Goal: Task Accomplishment & Management: Manage account settings

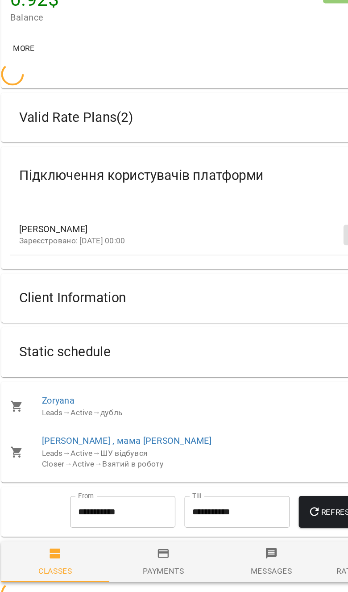
scroll to position [119, 3]
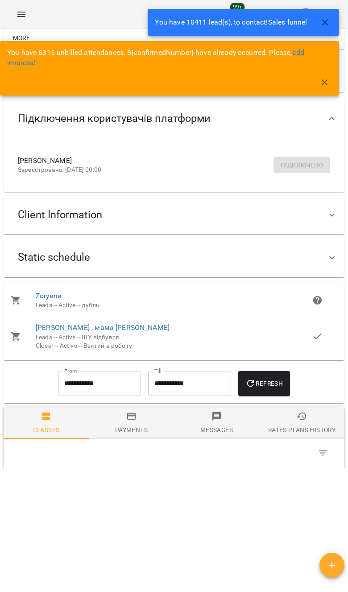
click at [317, 81] on button "button" at bounding box center [324, 82] width 21 height 21
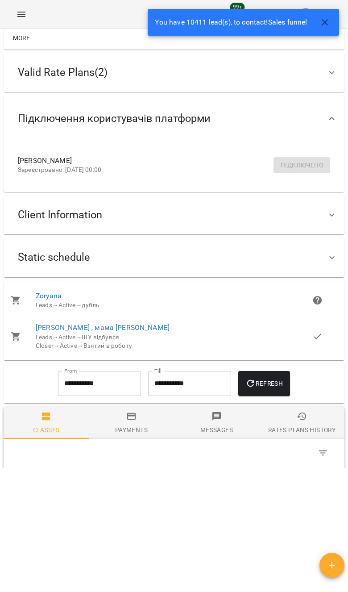
click at [319, 19] on button "button" at bounding box center [324, 22] width 21 height 21
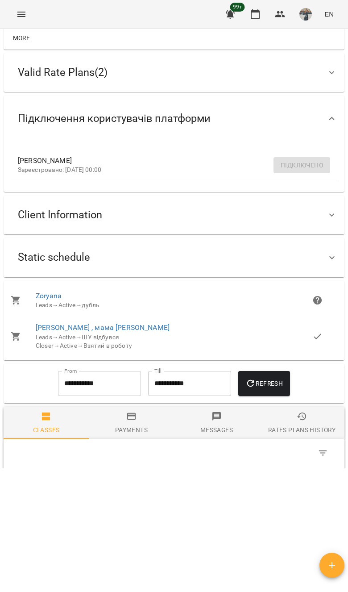
click at [18, 15] on icon "Menu" at bounding box center [21, 14] width 11 height 11
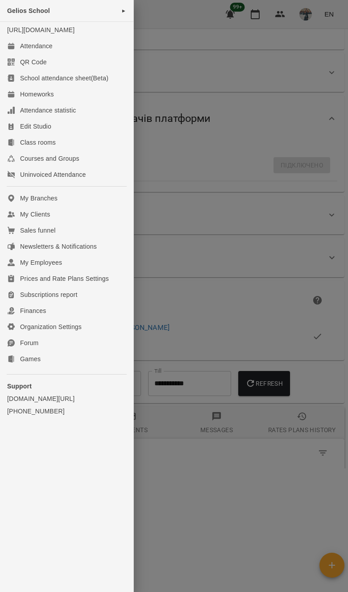
click at [21, 50] on div "Attendance" at bounding box center [36, 45] width 33 height 9
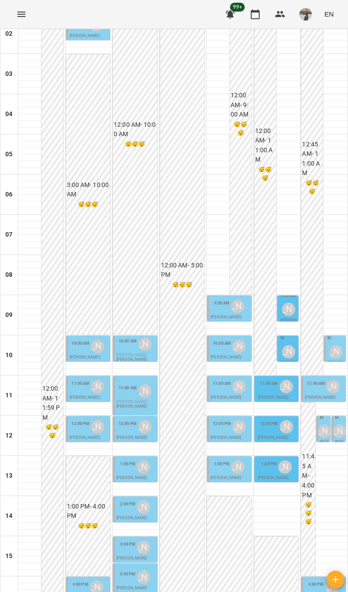
scroll to position [474, 0]
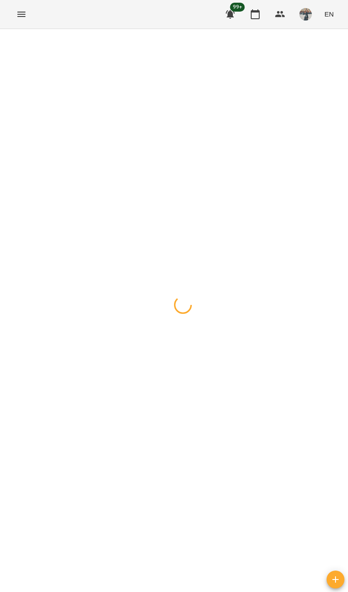
click at [24, 29] on div at bounding box center [174, 29] width 348 height 0
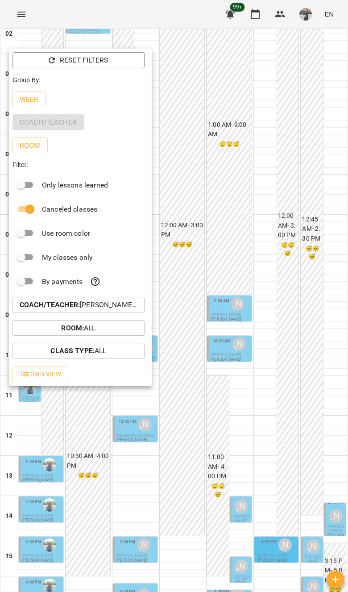
click at [20, 2] on div at bounding box center [174, 296] width 348 height 592
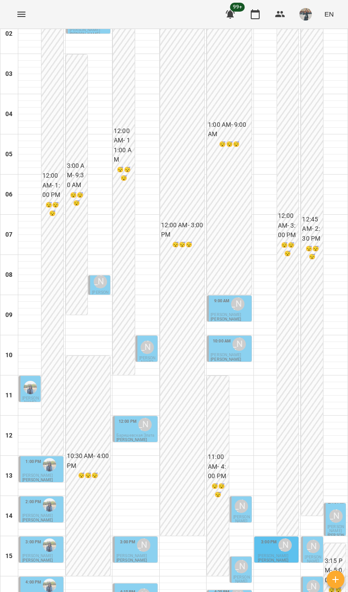
click at [21, 22] on div "Reset Filters Group By: Week Coach/Teacher Room Filter: Only lessons learned Ca…" at bounding box center [174, 296] width 348 height 592
click at [18, 13] on icon "Menu" at bounding box center [21, 14] width 11 height 11
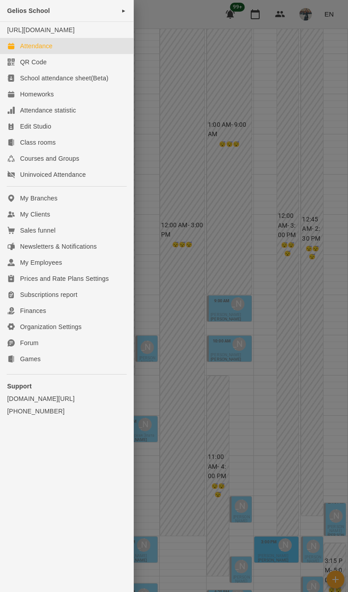
click at [97, 222] on link "My Clients" at bounding box center [66, 214] width 133 height 16
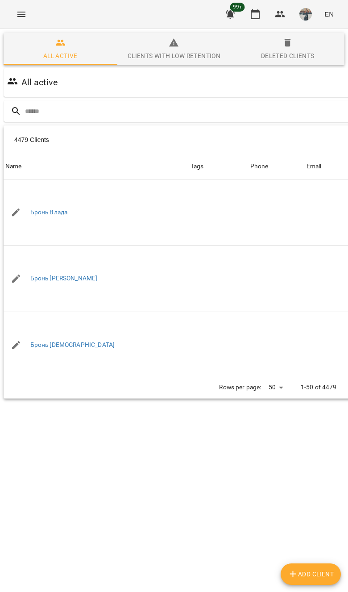
click at [282, 117] on input "text" at bounding box center [210, 111] width 370 height 15
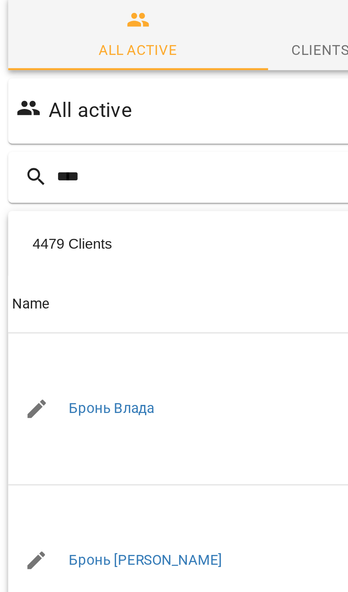
type input "*****"
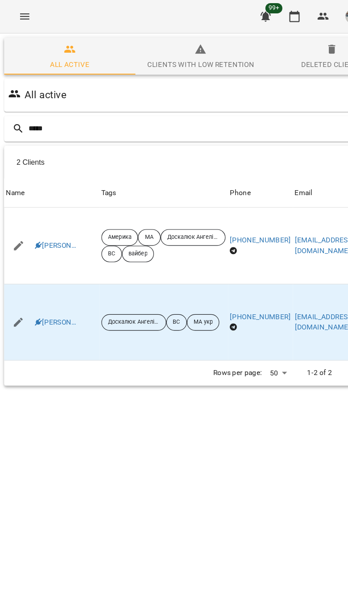
click at [43, 279] on link "Михайло Вацюцяк" at bounding box center [48, 279] width 37 height 9
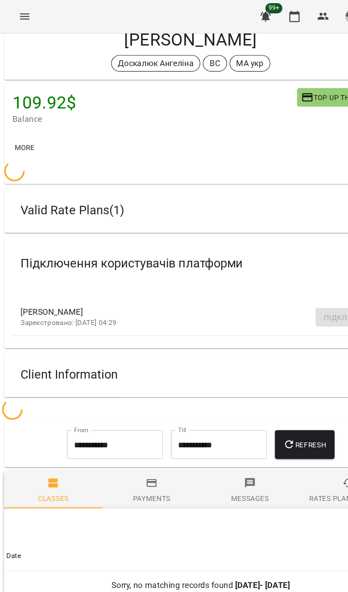
click at [237, 339] on div "Client Information" at bounding box center [174, 324] width 341 height 39
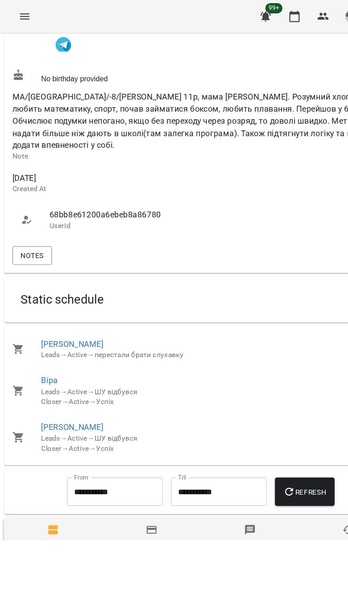
scroll to position [435, 0]
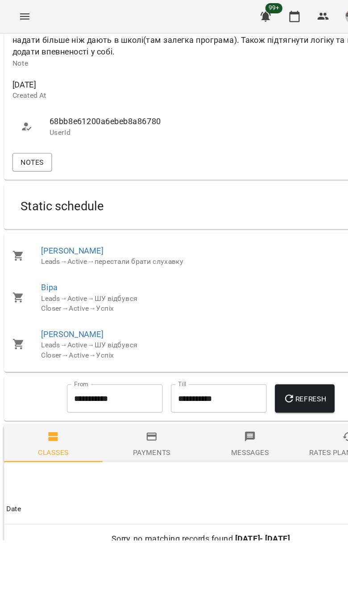
click at [251, 193] on div "Static schedule" at bounding box center [166, 179] width 311 height 28
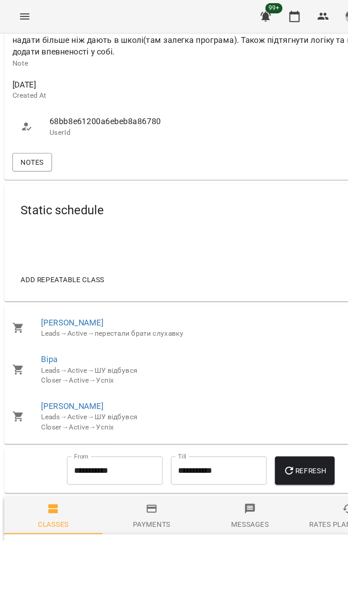
click at [84, 250] on button "Add repeatable class" at bounding box center [54, 242] width 80 height 16
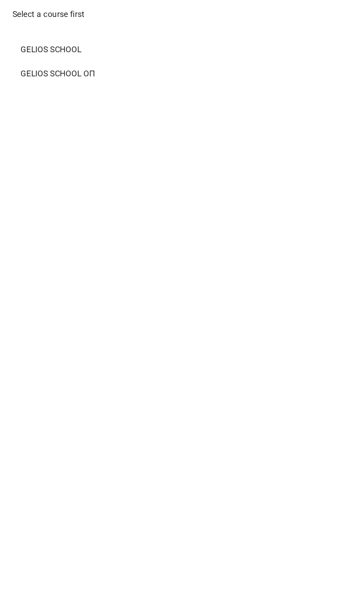
click at [69, 39] on span "Gelios School" at bounding box center [174, 42] width 312 height 11
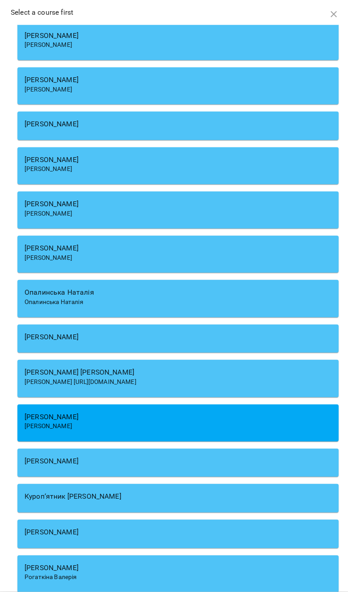
scroll to position [5074, 0]
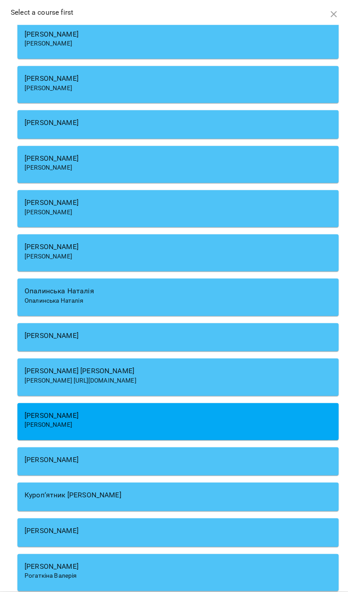
click at [273, 286] on div "Опалинська Наталія" at bounding box center [178, 291] width 307 height 11
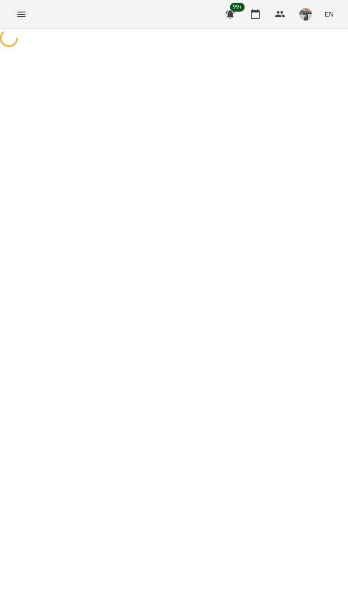
select select "**********"
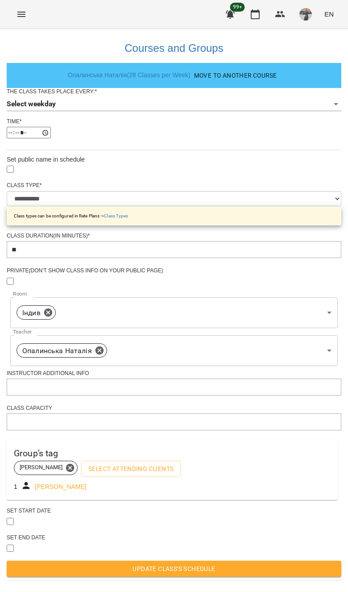
click at [258, 113] on body "**********" at bounding box center [174, 290] width 348 height 580
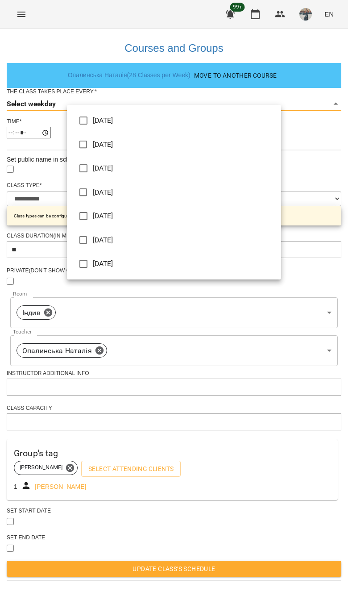
click at [248, 247] on li "Saturday" at bounding box center [174, 240] width 214 height 24
type input "*"
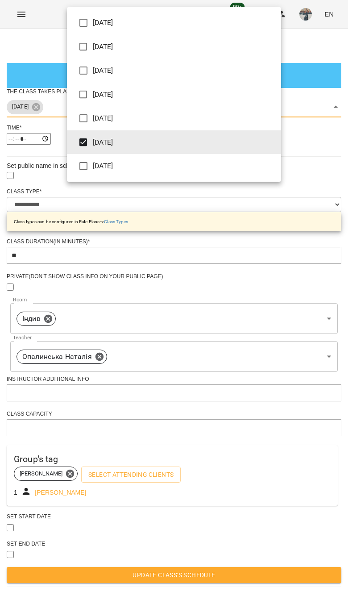
click at [332, 381] on div at bounding box center [174, 296] width 348 height 592
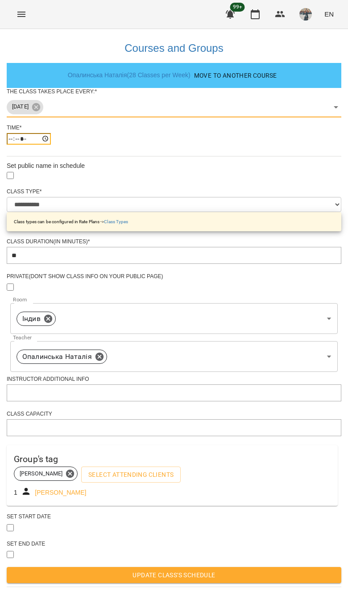
click at [51, 145] on input "*****" at bounding box center [29, 139] width 44 height 12
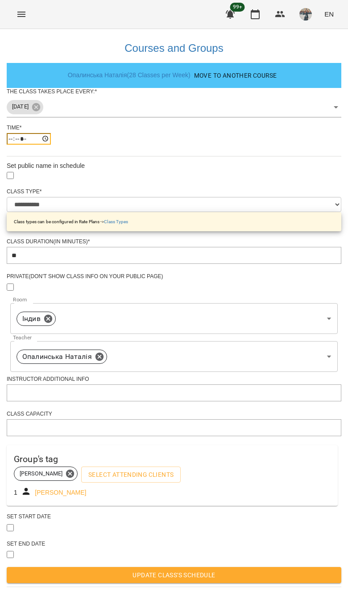
type input "*****"
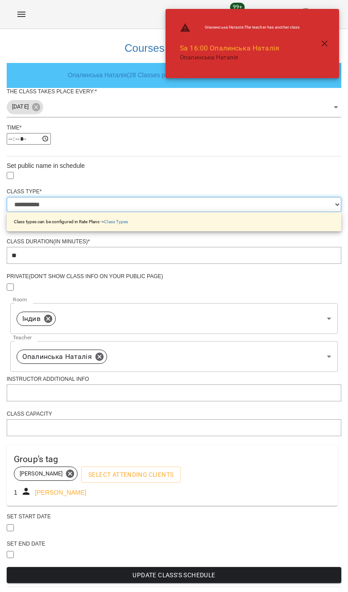
click at [260, 212] on select "**********" at bounding box center [174, 204] width 335 height 15
select select "**********"
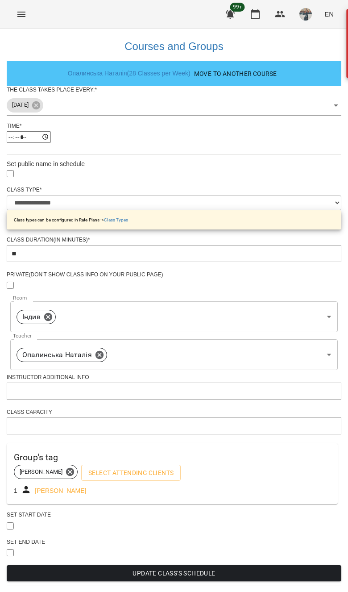
scroll to position [32, 0]
click at [68, 522] on div "Set start date" at bounding box center [174, 524] width 335 height 27
click at [46, 527] on div "**********" at bounding box center [174, 306] width 335 height 559
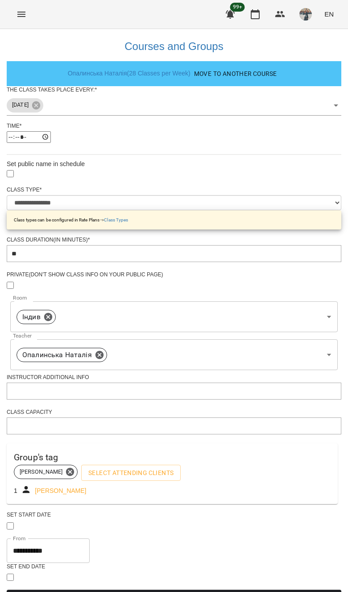
click at [113, 591] on span "Update Class's Schedule" at bounding box center [174, 597] width 320 height 11
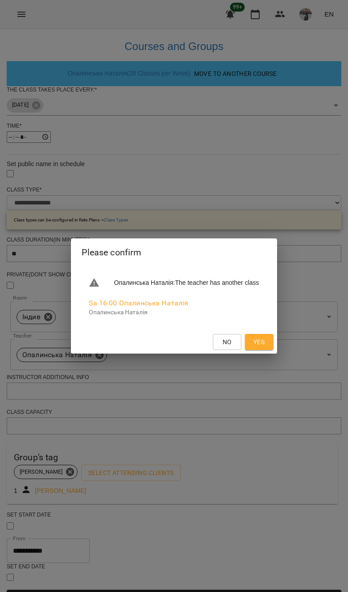
click at [262, 345] on button "Yes" at bounding box center [259, 342] width 29 height 16
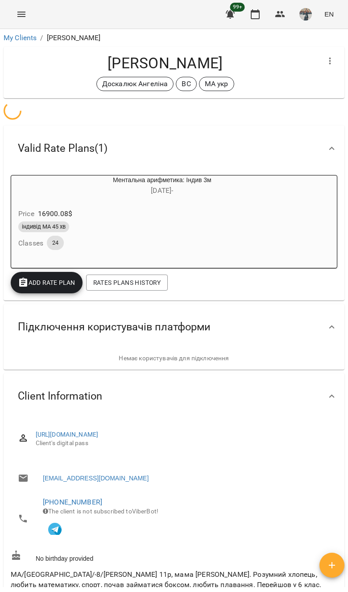
click at [21, 6] on button "Menu" at bounding box center [21, 14] width 21 height 21
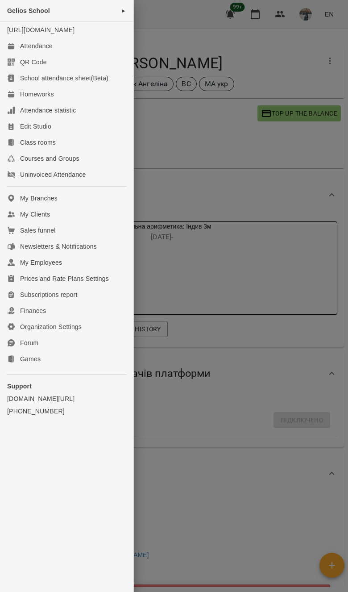
click at [29, 49] on link "Attendance" at bounding box center [66, 46] width 133 height 16
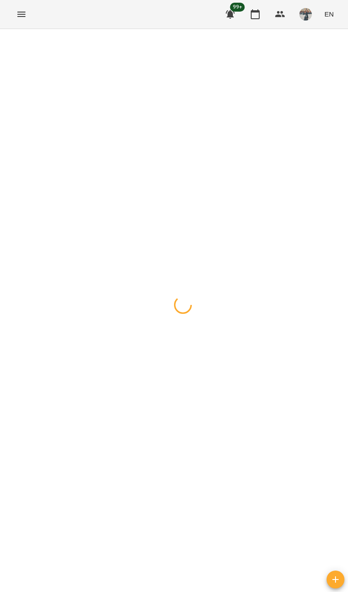
click at [14, 36] on button "button" at bounding box center [9, 40] width 12 height 18
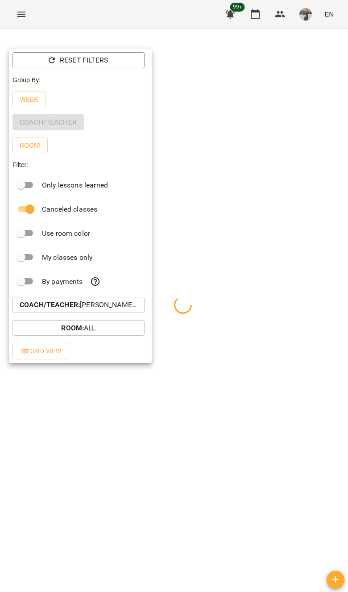
click at [138, 306] on button "Coach/Teacher : Єфіменко Оксана,Бліхар Юлія,Вовк Галина,Зверєва Анастасія,Олійн…" at bounding box center [78, 305] width 132 height 16
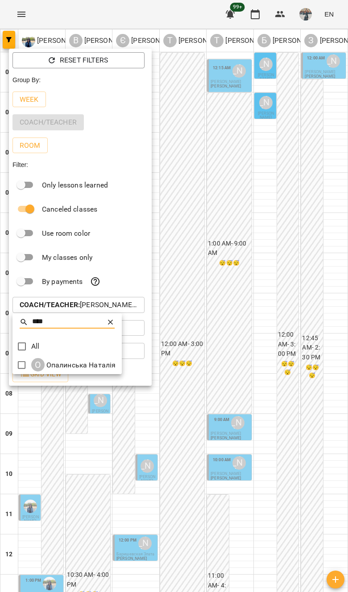
type input "****"
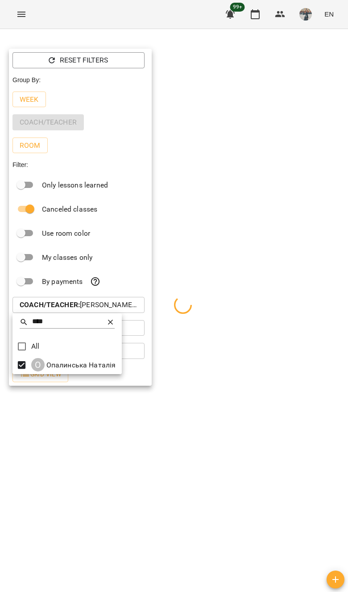
click at [322, 387] on div at bounding box center [174, 296] width 348 height 592
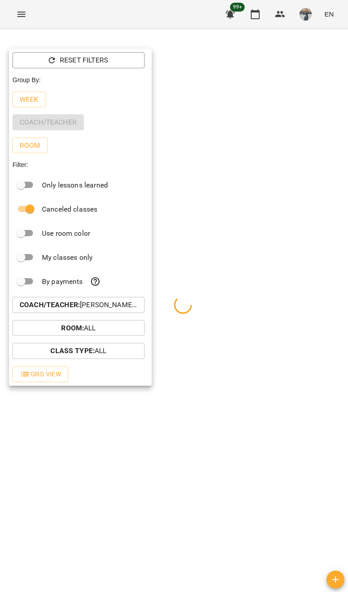
click at [329, 295] on div at bounding box center [174, 296] width 348 height 592
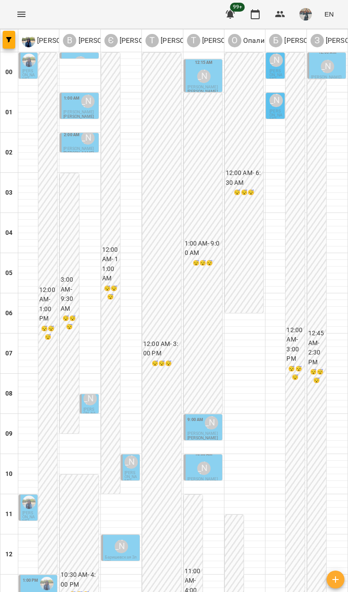
type input "**********"
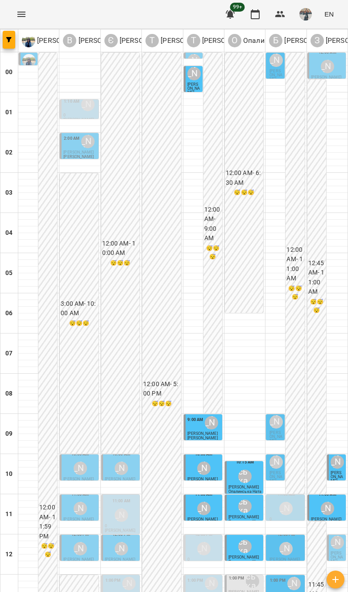
scroll to position [399, 0]
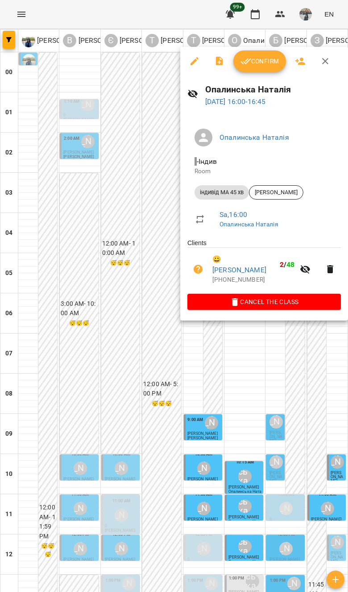
click at [250, 262] on link "😀 Петренко Михайло" at bounding box center [244, 264] width 64 height 21
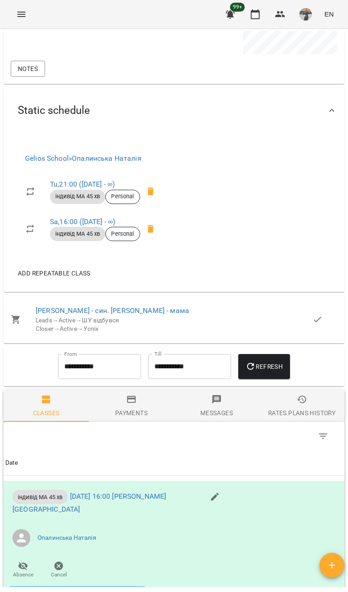
scroll to position [979, 0]
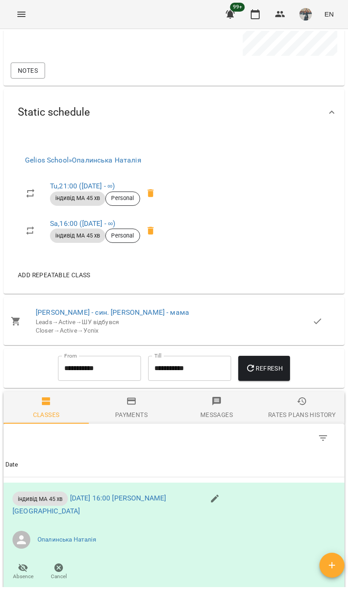
click at [21, 14] on icon "Menu" at bounding box center [21, 14] width 11 height 11
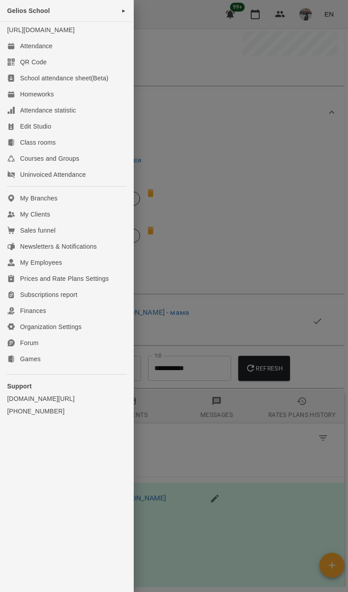
click at [27, 54] on link "Attendance" at bounding box center [66, 46] width 133 height 16
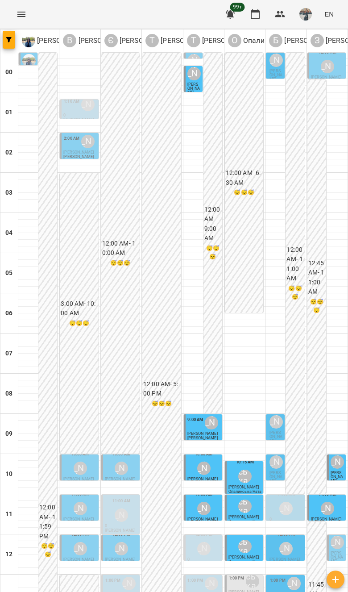
scroll to position [474, 0]
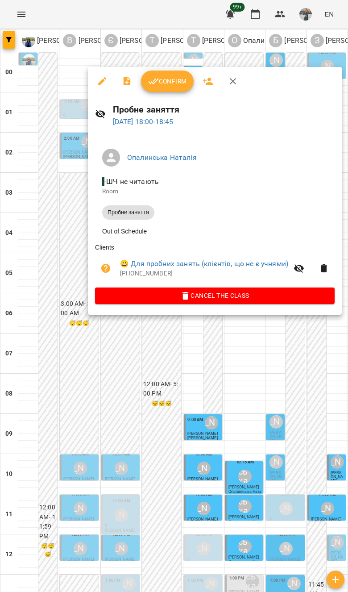
click at [244, 427] on div at bounding box center [174, 296] width 348 height 592
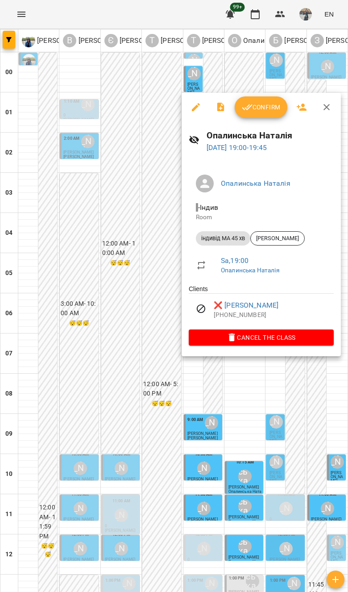
click at [326, 435] on div at bounding box center [174, 296] width 348 height 592
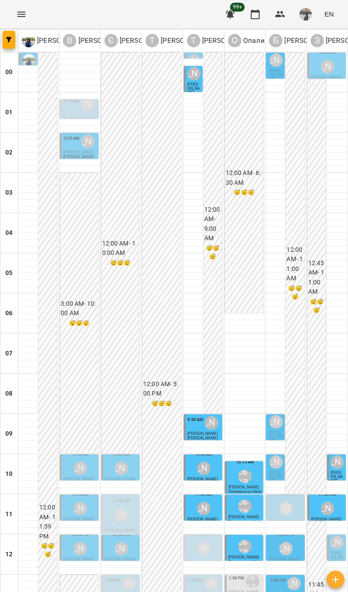
click at [23, 15] on icon "Menu" at bounding box center [21, 14] width 11 height 11
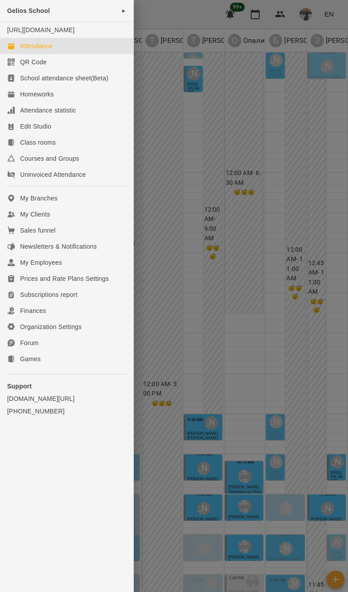
click at [329, 343] on div at bounding box center [174, 296] width 348 height 592
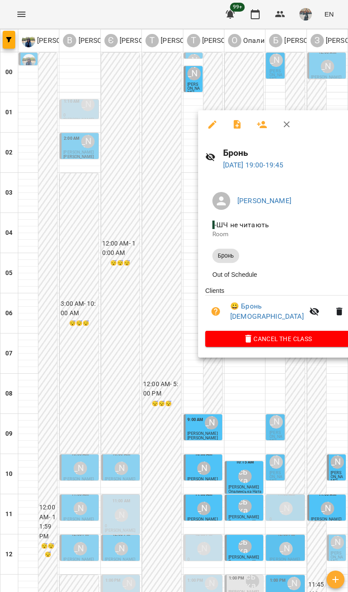
click at [294, 456] on div at bounding box center [174, 296] width 348 height 592
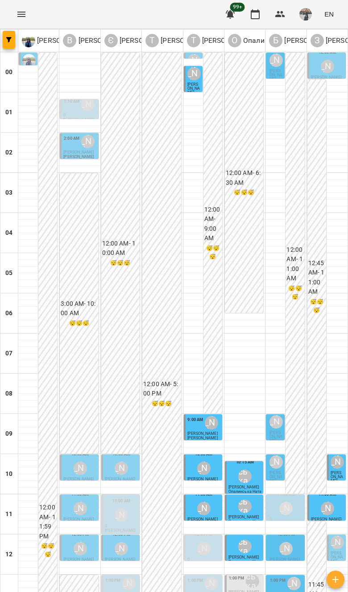
click at [13, 48] on button "button" at bounding box center [9, 40] width 12 height 18
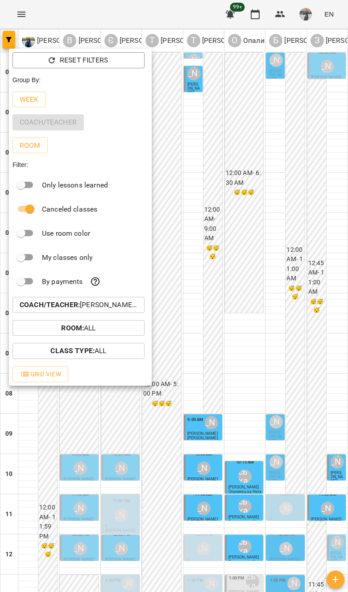
click at [61, 306] on b "Coach/Teacher :" at bounding box center [50, 304] width 60 height 8
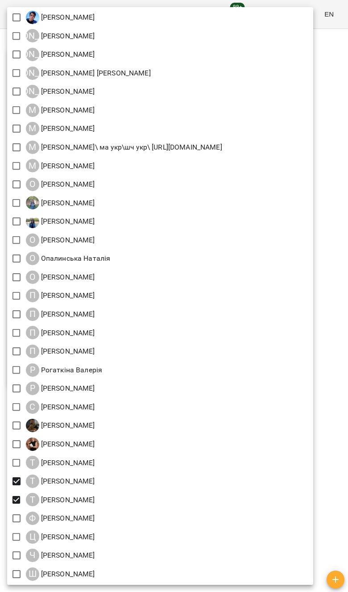
scroll to position [843, 0]
click at [80, 1] on div at bounding box center [174, 296] width 348 height 592
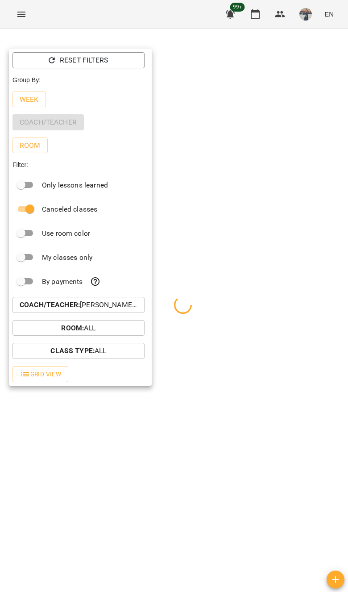
click at [312, 364] on div at bounding box center [174, 296] width 348 height 592
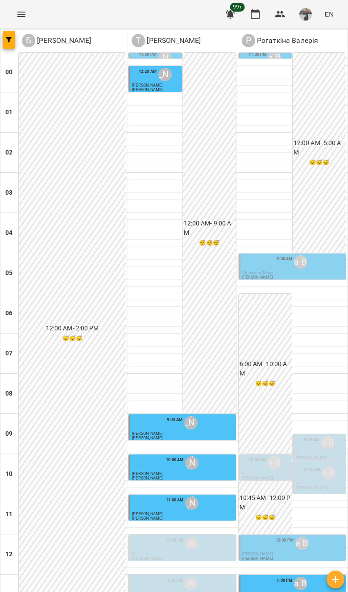
scroll to position [474, 0]
click at [13, 37] on span "button" at bounding box center [9, 39] width 12 height 5
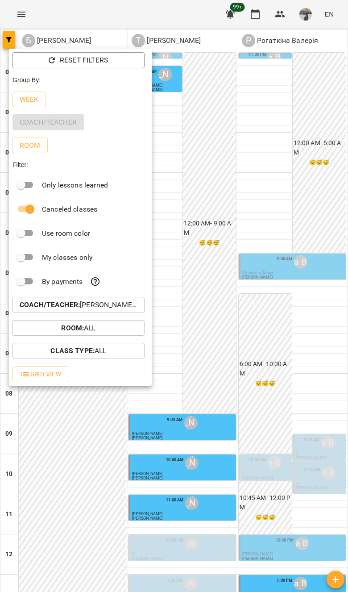
click at [58, 322] on button "Room : All" at bounding box center [78, 328] width 132 height 16
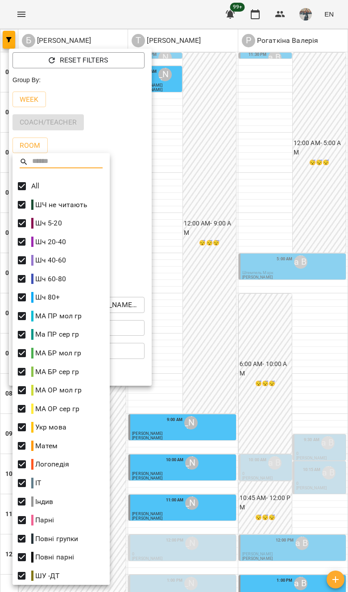
click at [295, 269] on div at bounding box center [174, 296] width 348 height 592
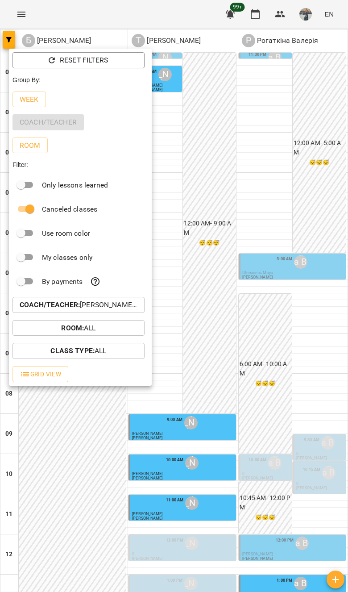
click at [45, 308] on b "Coach/Teacher :" at bounding box center [50, 304] width 60 height 8
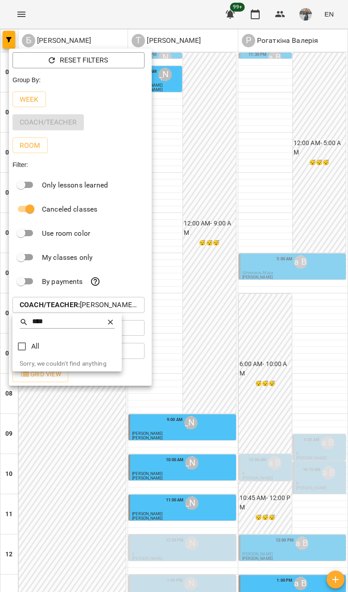
click at [83, 320] on input "****" at bounding box center [67, 321] width 70 height 13
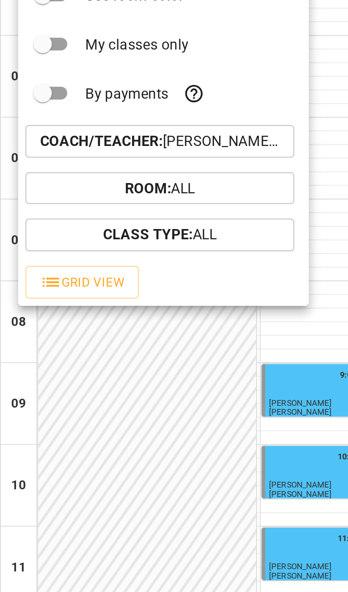
type input "****"
click at [124, 75] on div at bounding box center [174, 296] width 348 height 592
click at [129, 299] on p "Coach/Teacher : Божко Олександра,Рогаткіна Валерія,Тюрдьо Лариса" at bounding box center [79, 304] width 118 height 11
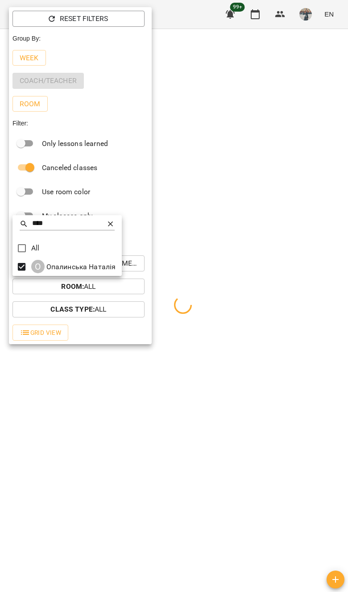
click at [284, 118] on div at bounding box center [174, 296] width 348 height 592
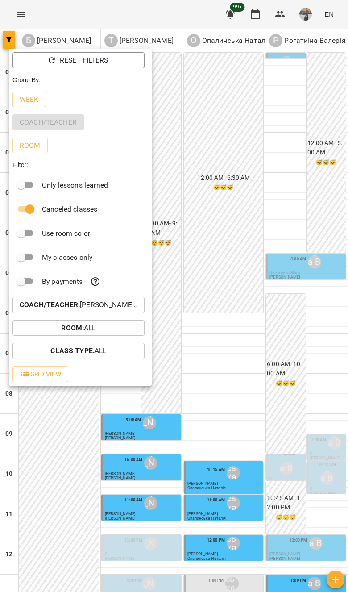
click at [315, 162] on div at bounding box center [174, 296] width 348 height 592
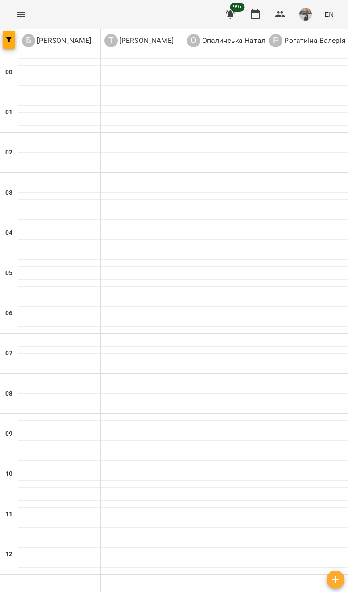
type input "**********"
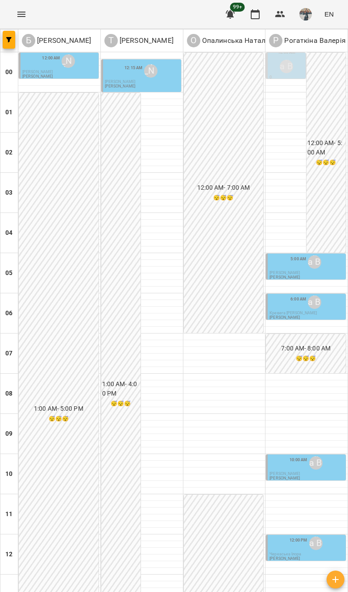
scroll to position [0, 0]
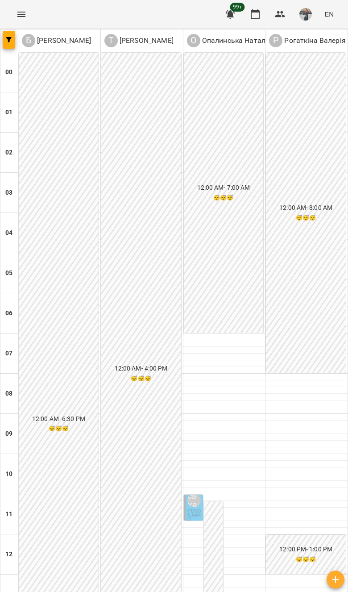
scroll to position [474, 0]
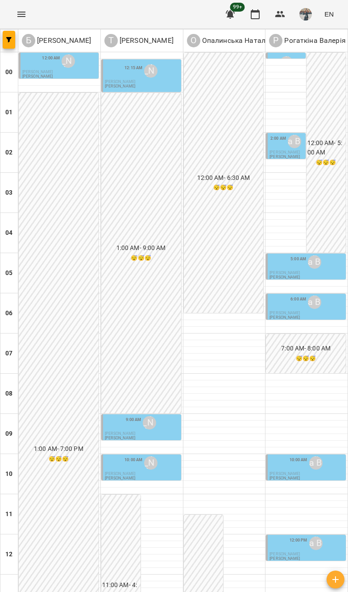
click at [7, 534] on div "12" at bounding box center [9, 554] width 18 height 40
click at [26, 46] on div "Б" at bounding box center [28, 40] width 13 height 13
click at [6, 48] on button "button" at bounding box center [9, 40] width 12 height 18
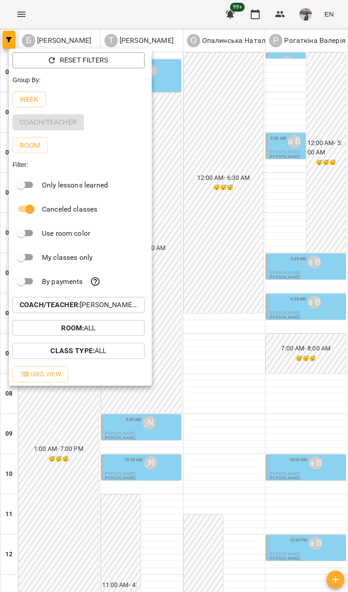
click at [56, 301] on p "Coach/Teacher : Божко Олександра,Опалинська Наталія,Рогаткіна Валерія,Тюрдьо Ла…" at bounding box center [79, 304] width 118 height 11
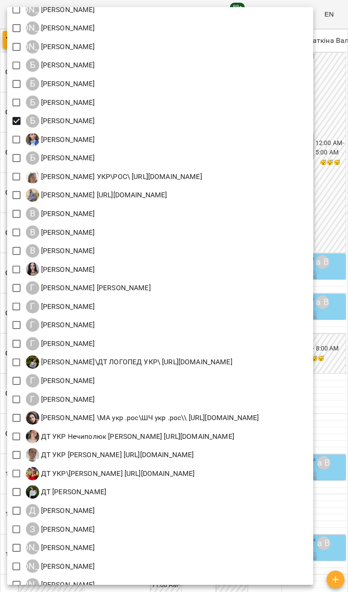
scroll to position [123, 0]
click at [292, 588] on div at bounding box center [174, 296] width 348 height 592
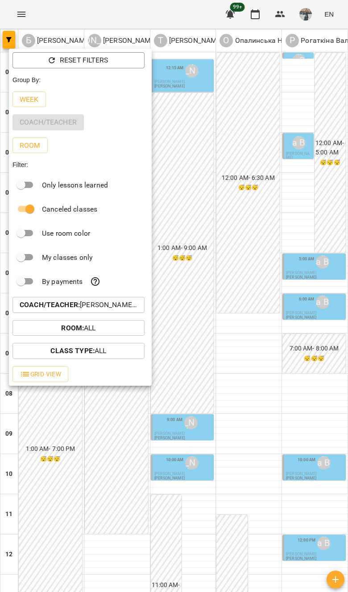
click at [305, 449] on div at bounding box center [174, 296] width 348 height 592
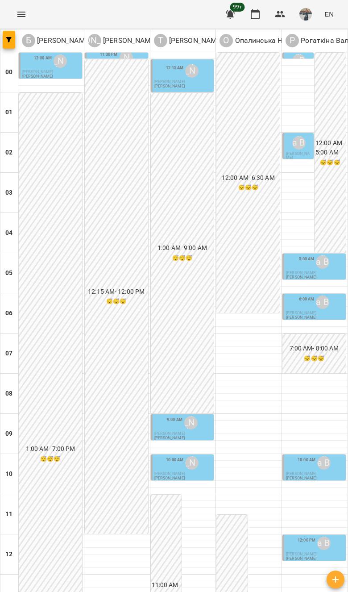
scroll to position [474, 0]
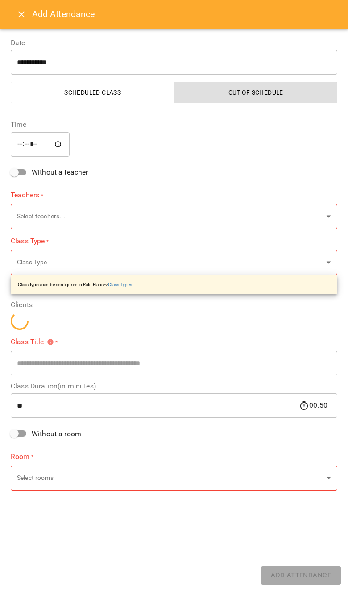
click at [14, 30] on div "**********" at bounding box center [173, 68] width 337 height 82
type input "**********"
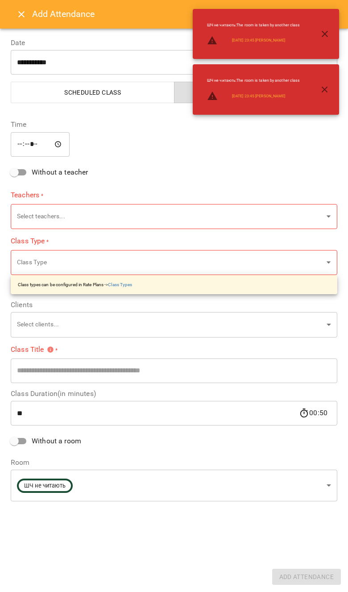
click at [13, 20] on button "Close" at bounding box center [21, 14] width 21 height 21
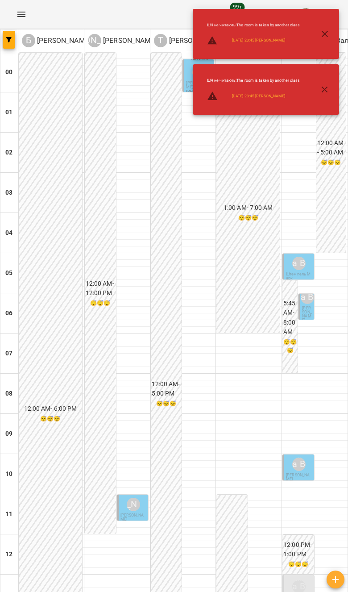
click at [335, 86] on button "button" at bounding box center [324, 89] width 21 height 21
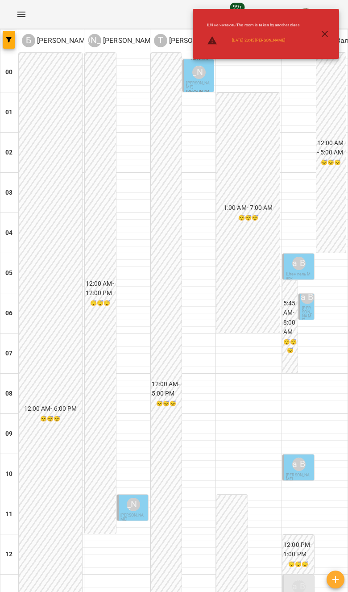
click at [331, 36] on button "button" at bounding box center [324, 33] width 21 height 21
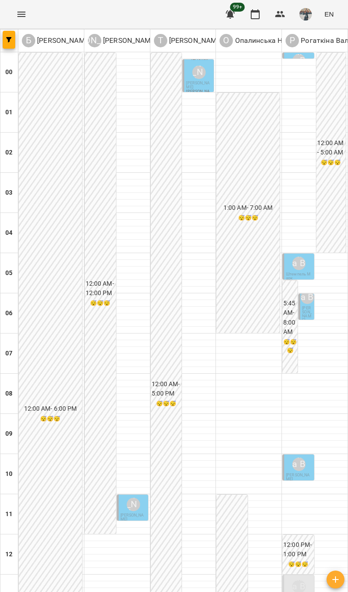
scroll to position [474, 0]
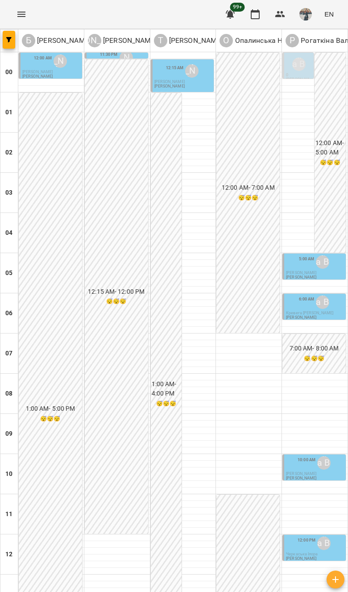
scroll to position [474, 0]
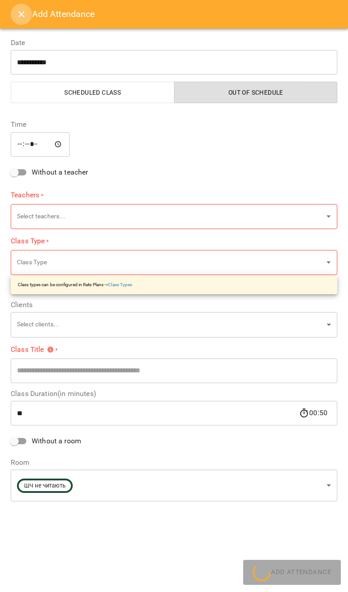
click at [21, 21] on button "Close" at bounding box center [21, 14] width 21 height 21
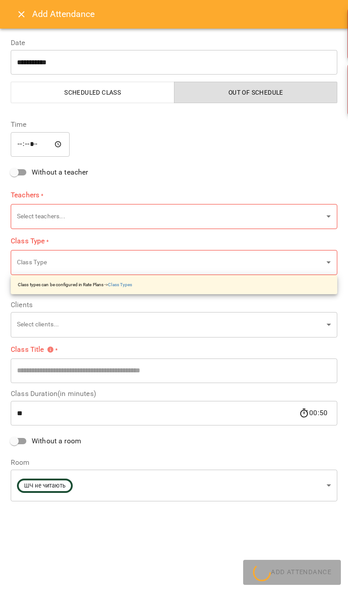
type input "**********"
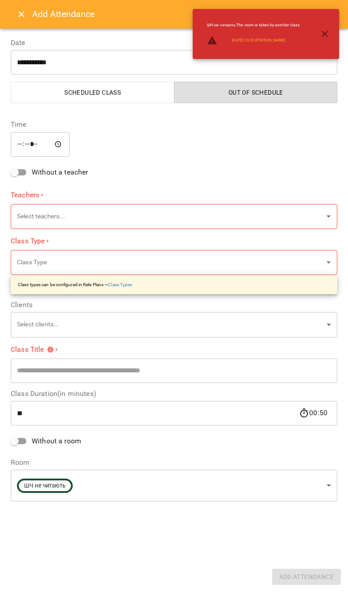
click at [13, 20] on button "Close" at bounding box center [21, 14] width 21 height 21
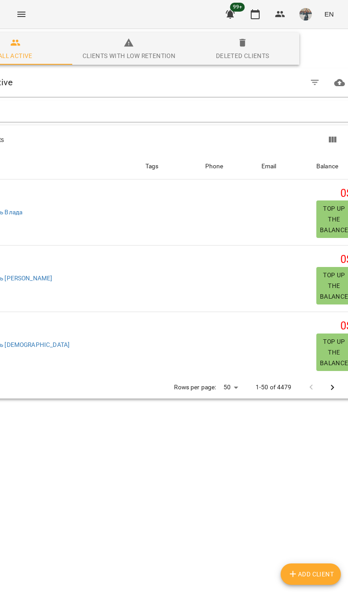
scroll to position [0, 45]
click at [26, 15] on icon "Menu" at bounding box center [21, 14] width 11 height 11
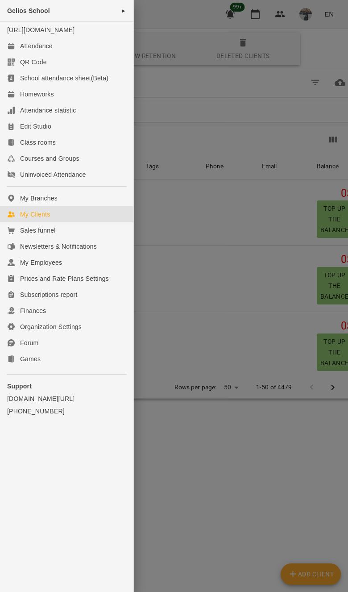
scroll to position [0, 0]
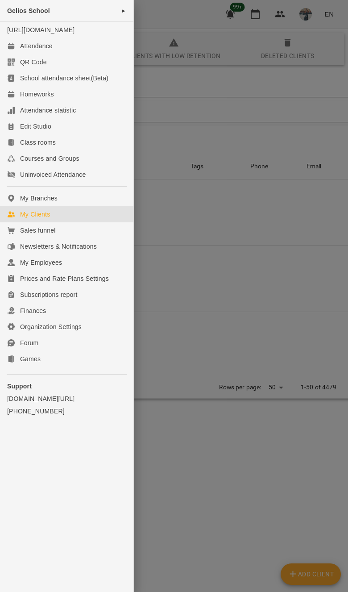
click at [79, 54] on link "Attendance" at bounding box center [66, 46] width 133 height 16
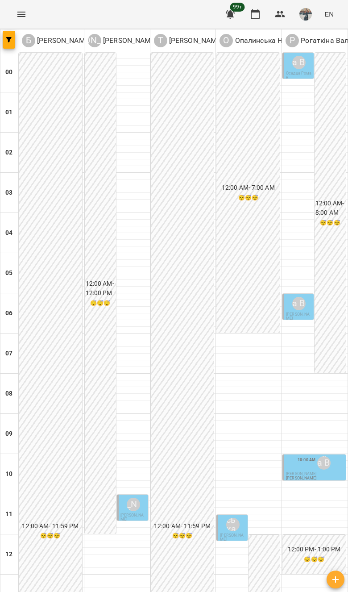
click at [11, 38] on icon "button" at bounding box center [8, 39] width 5 height 5
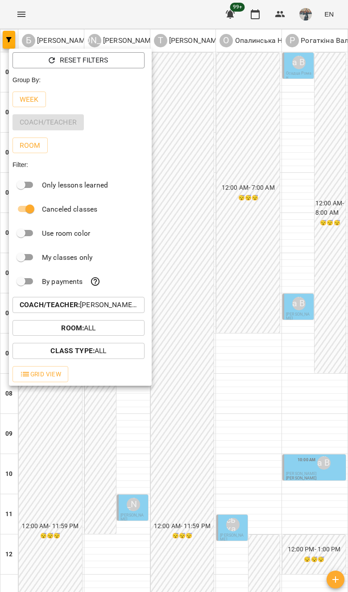
scroll to position [474, 0]
click at [137, 301] on p "Coach/Teacher : Божко Олександра,Луньова Ганна,Опалинська Наталія,Рогаткіна Вал…" at bounding box center [79, 304] width 118 height 11
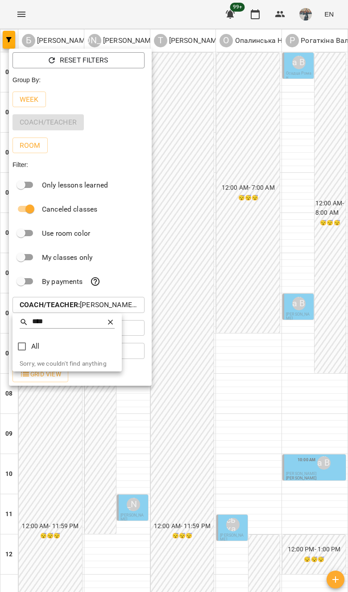
click at [93, 328] on input "****" at bounding box center [67, 321] width 70 height 13
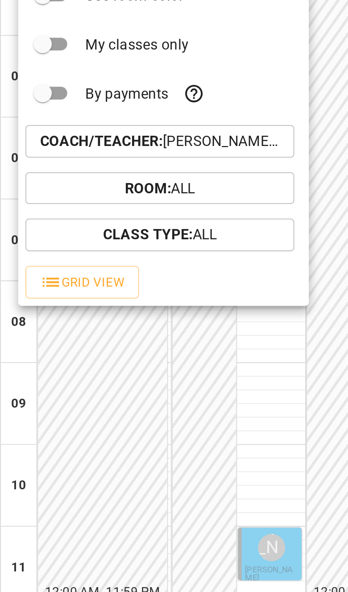
type input "******"
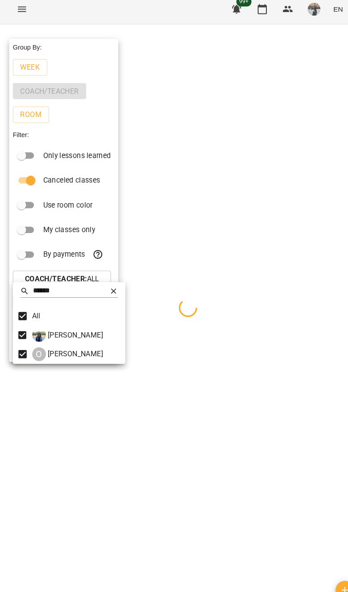
click at [277, 171] on div at bounding box center [174, 296] width 348 height 592
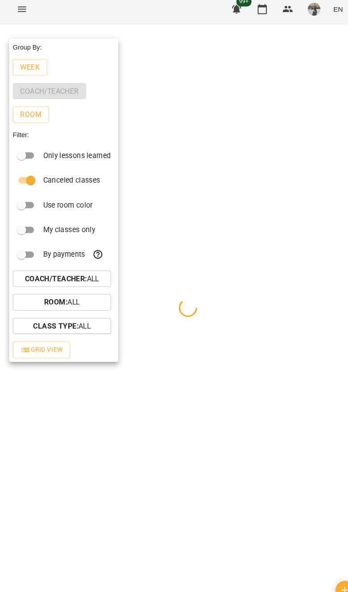
click at [302, 394] on div at bounding box center [174, 296] width 348 height 592
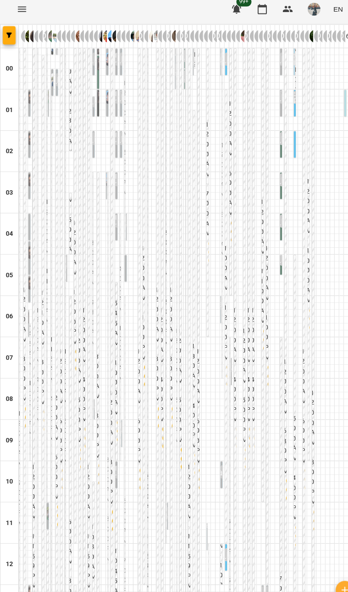
scroll to position [41, 0]
click at [21, 106] on div at bounding box center [20, 109] width 4 height 7
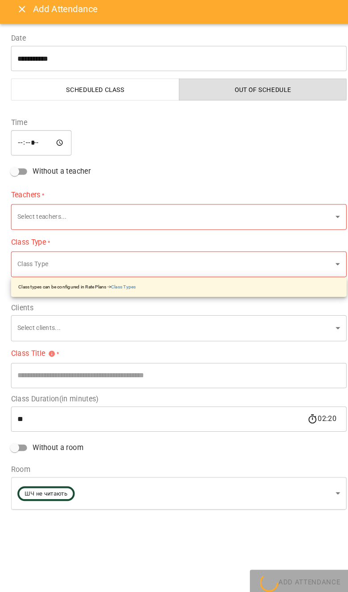
click at [16, 18] on button "Close" at bounding box center [21, 14] width 21 height 21
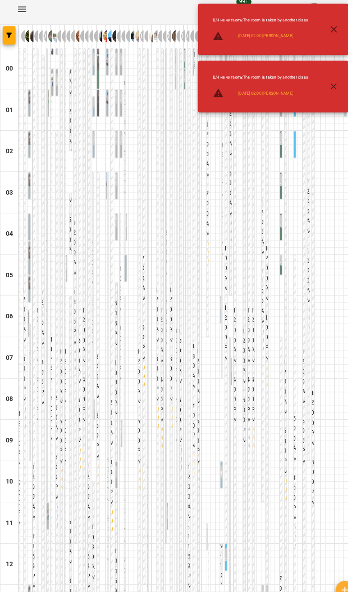
click at [14, 31] on button "button" at bounding box center [9, 40] width 12 height 18
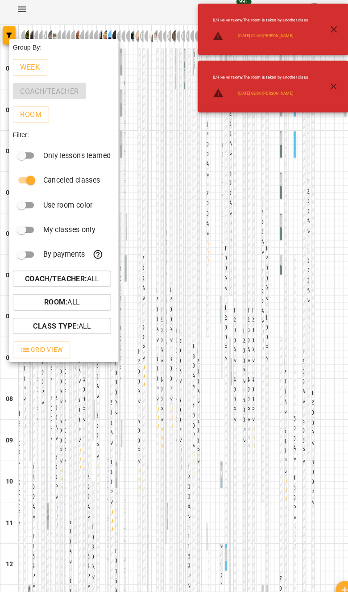
click at [19, 36] on div at bounding box center [174, 296] width 348 height 592
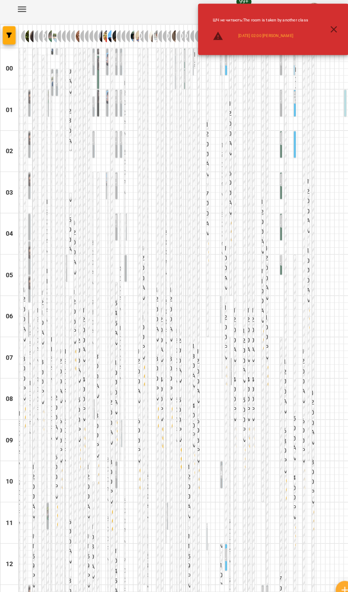
click at [77, 276] on div "12:00 AM - 5:00 PM 😴😴😴" at bounding box center [78, 394] width 2 height 682
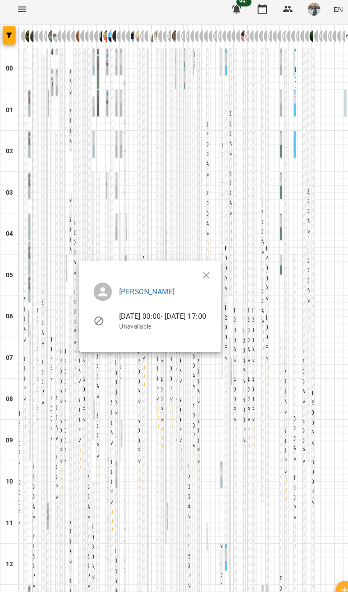
click at [21, 38] on div at bounding box center [174, 296] width 348 height 592
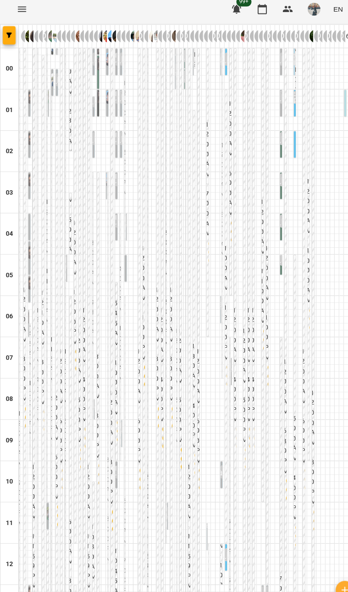
click at [236, 313] on div at bounding box center [238, 316] width 4 height 7
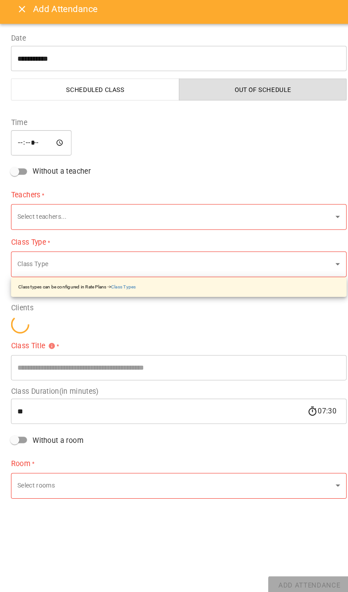
click at [17, 50] on input "**********" at bounding box center [174, 62] width 327 height 25
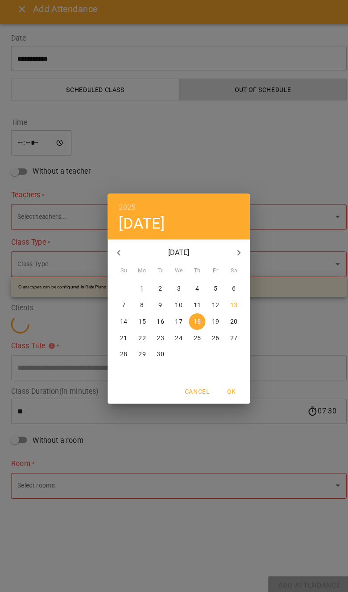
type input "**********"
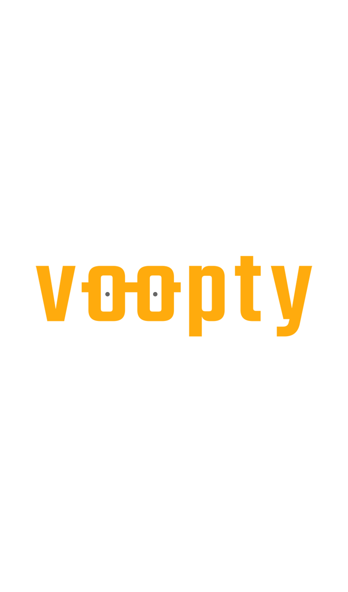
scroll to position [35, 0]
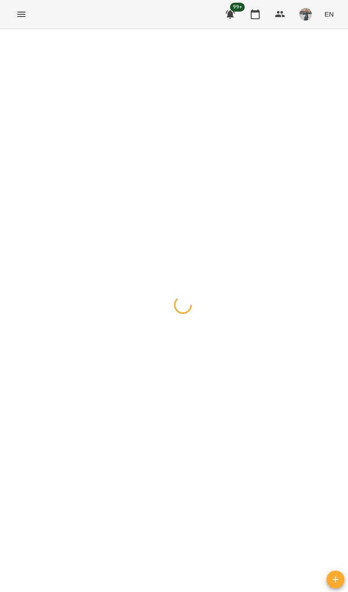
click at [3, 48] on button "button" at bounding box center [9, 40] width 12 height 18
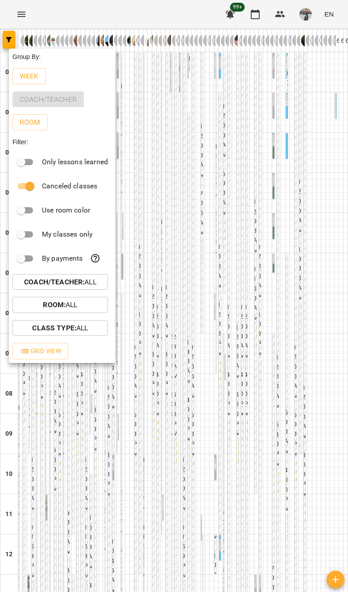
click at [38, 289] on button "Coach/Teacher : All" at bounding box center [59, 282] width 95 height 16
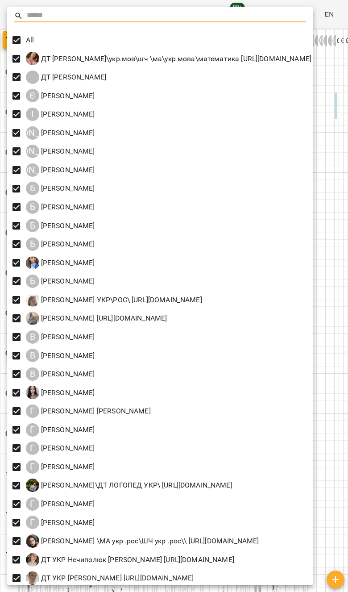
click at [38, 251] on div "Б" at bounding box center [32, 243] width 13 height 13
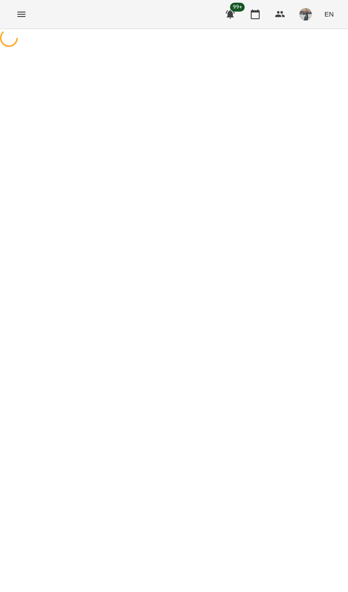
click at [42, 49] on div at bounding box center [174, 39] width 348 height 20
click at [55, 49] on div at bounding box center [174, 39] width 348 height 20
click at [50, 29] on div at bounding box center [174, 29] width 348 height 0
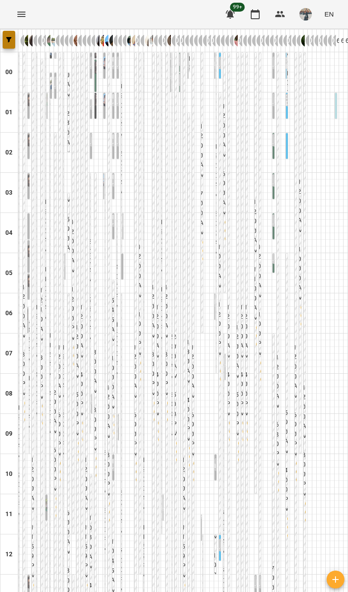
click at [13, 41] on span "button" at bounding box center [9, 39] width 12 height 5
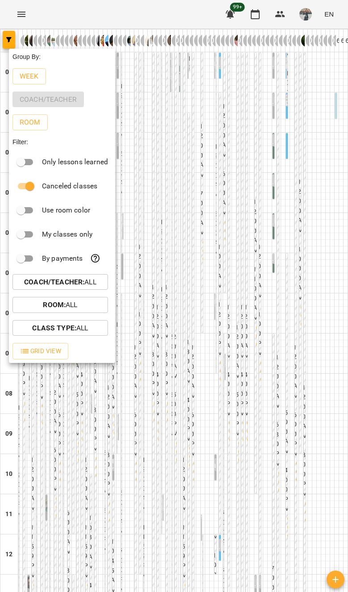
click at [12, 40] on div at bounding box center [174, 296] width 348 height 592
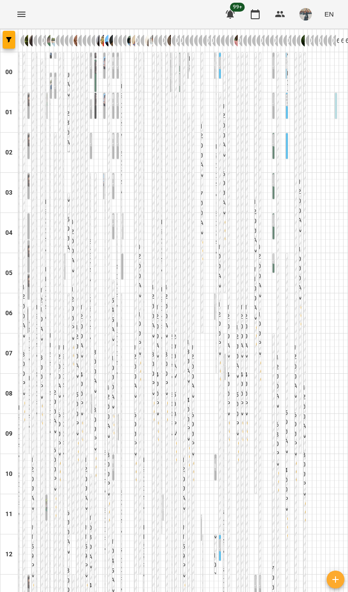
click at [86, 279] on div "12:00 AM - 11:59 PM 😴😴😴" at bounding box center [87, 531] width 2 height 956
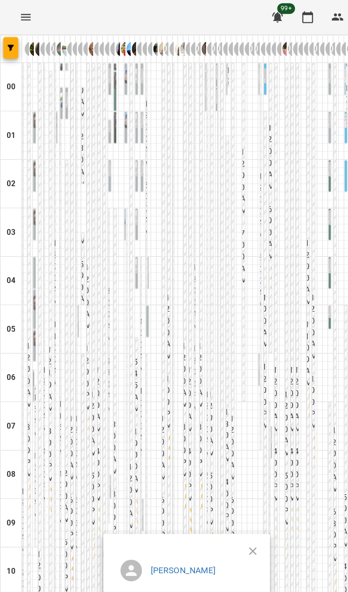
click at [14, 45] on div at bounding box center [174, 296] width 348 height 592
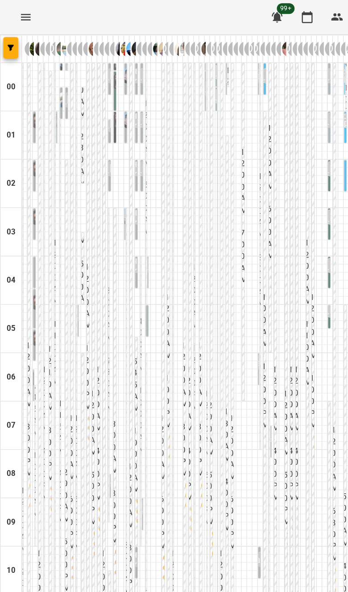
click at [6, 47] on button "button" at bounding box center [9, 40] width 12 height 18
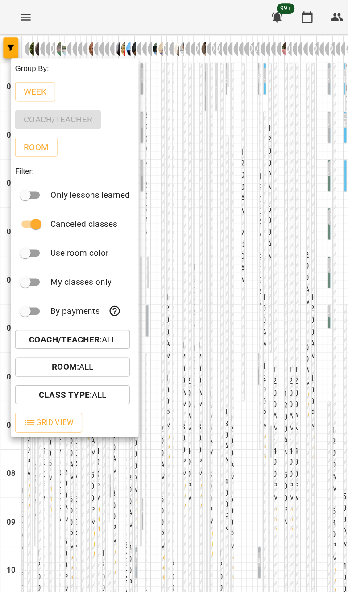
click at [15, 43] on div at bounding box center [174, 296] width 348 height 592
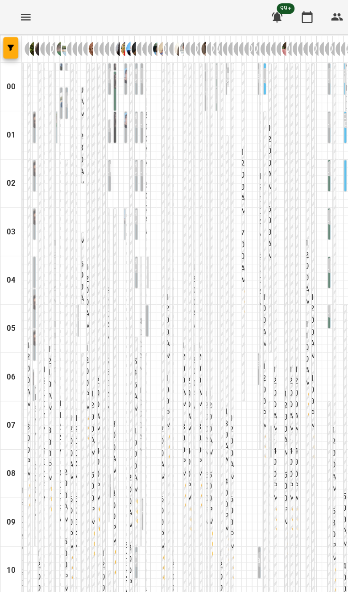
click at [8, 48] on button "button" at bounding box center [9, 40] width 12 height 18
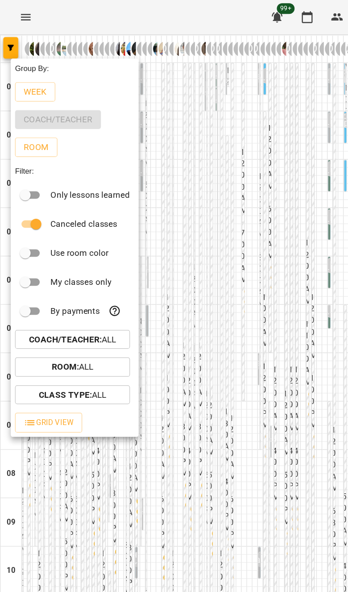
click at [10, 32] on div at bounding box center [174, 296] width 348 height 592
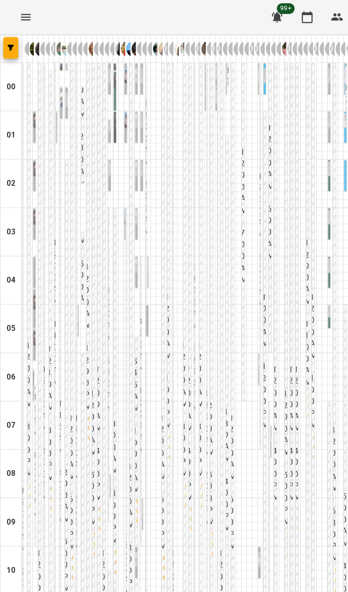
click at [11, 39] on icon "button" at bounding box center [8, 39] width 5 height 5
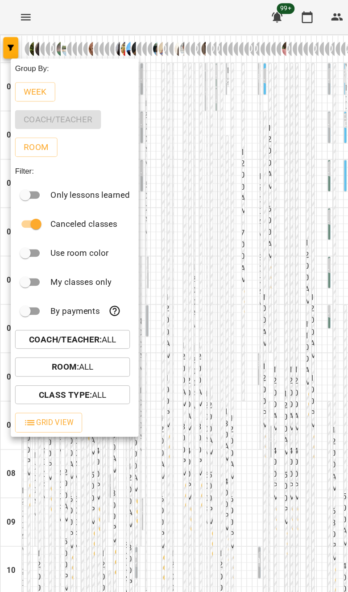
click at [18, 47] on div at bounding box center [174, 296] width 348 height 592
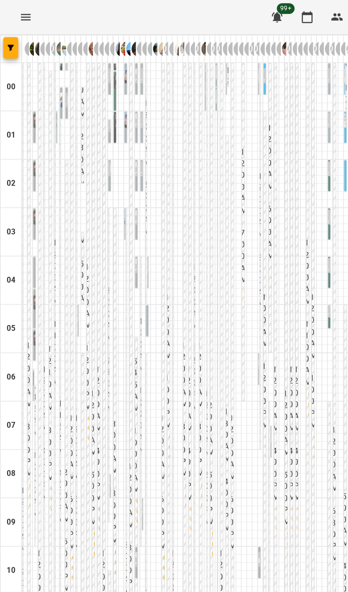
click at [8, 48] on button "button" at bounding box center [9, 40] width 12 height 18
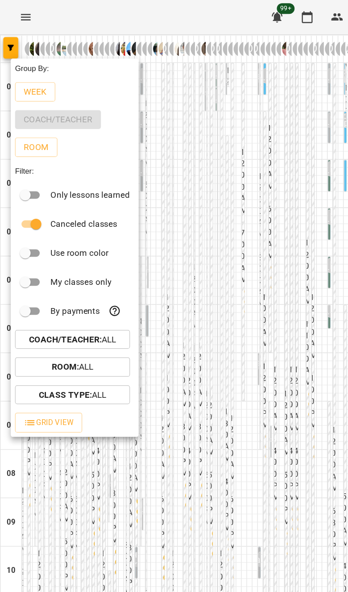
click at [72, 287] on p "Coach/Teacher : All" at bounding box center [60, 282] width 72 height 11
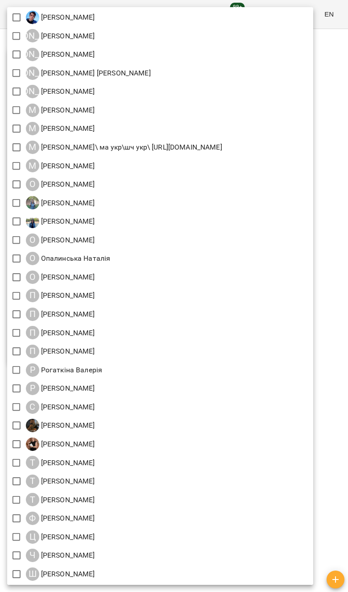
scroll to position [805, 0]
click at [290, 2] on div at bounding box center [174, 296] width 348 height 592
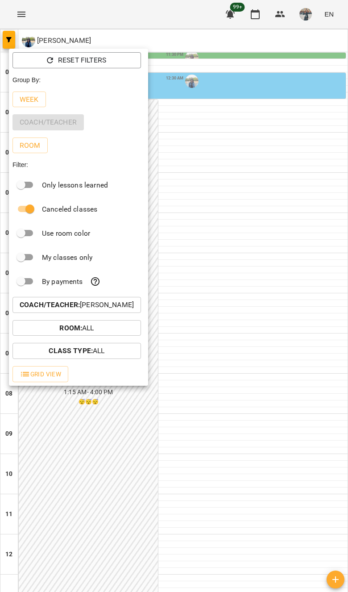
click at [324, 146] on div at bounding box center [174, 296] width 348 height 592
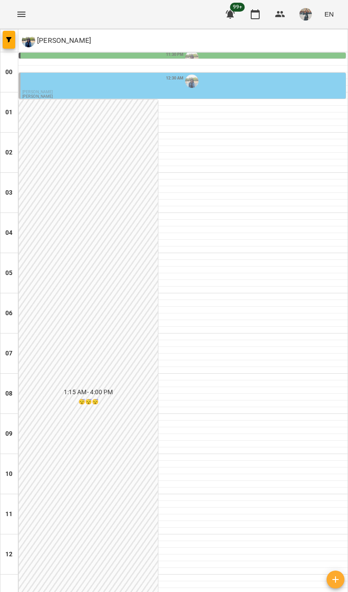
scroll to position [474, 0]
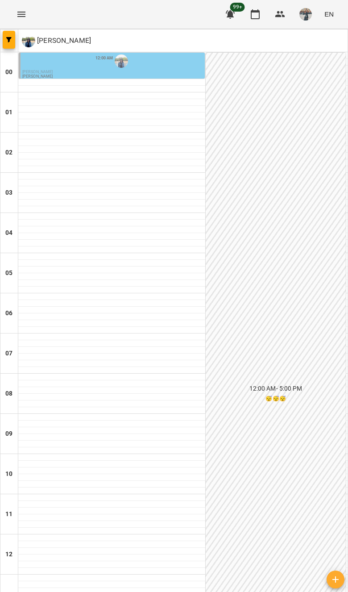
scroll to position [0, 0]
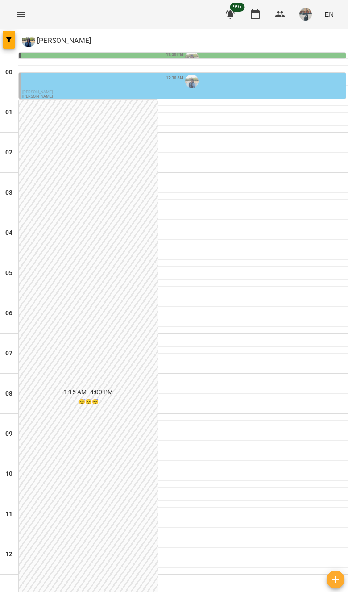
scroll to position [474, 0]
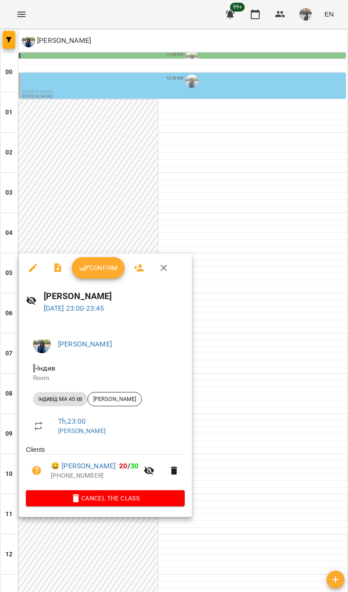
click at [305, 480] on div at bounding box center [174, 296] width 348 height 592
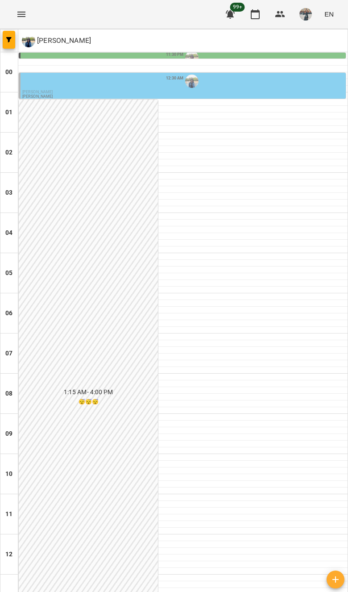
click at [12, 534] on div "12" at bounding box center [9, 554] width 18 height 40
click at [8, 494] on div "11" at bounding box center [9, 514] width 18 height 40
click at [14, 47] on button "button" at bounding box center [9, 40] width 12 height 18
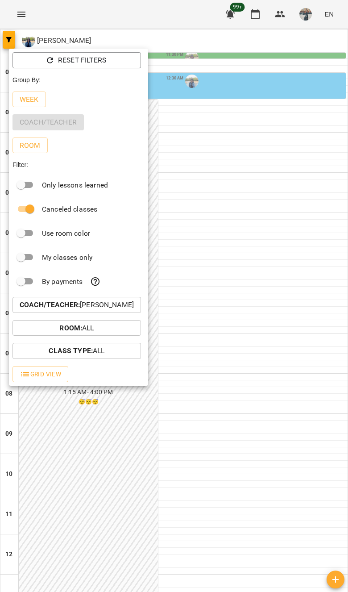
click at [26, 312] on button "Coach/Teacher : Олійник Алла" at bounding box center [76, 305] width 128 height 16
